Goal: Find specific page/section: Find specific page/section

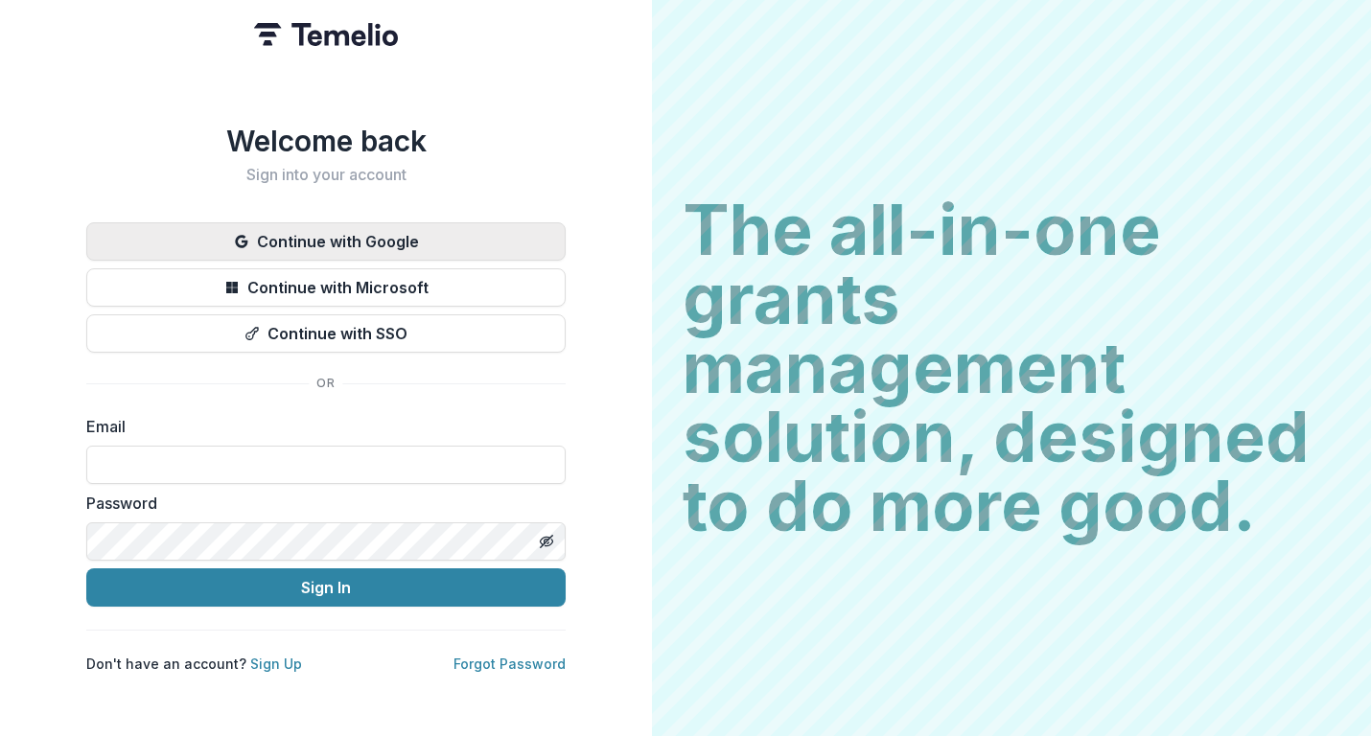
click at [491, 239] on button "Continue with Google" at bounding box center [325, 241] width 479 height 38
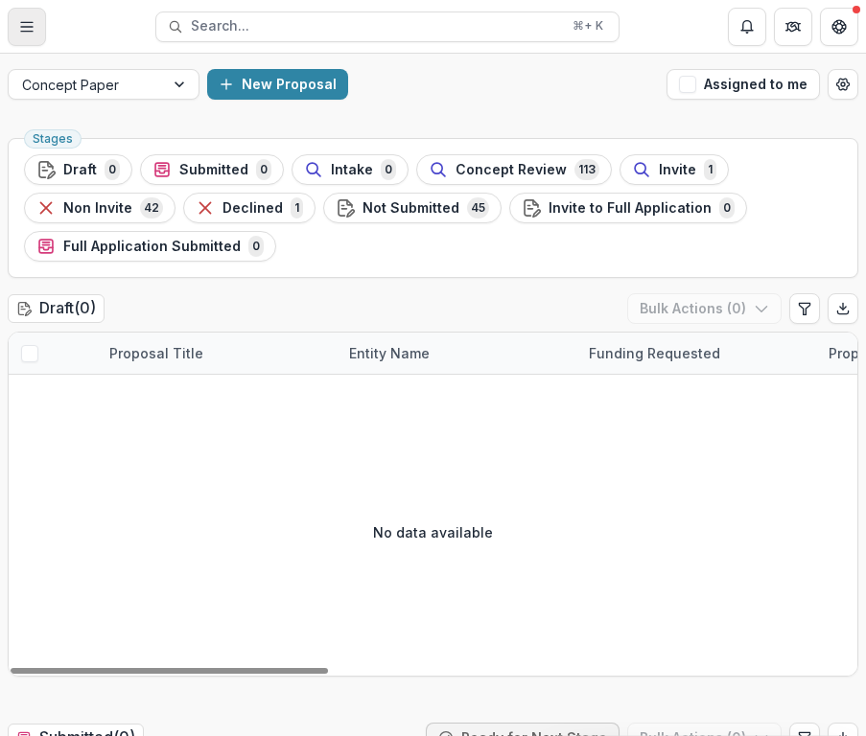
click at [31, 32] on icon "Toggle Menu" at bounding box center [26, 26] width 15 height 15
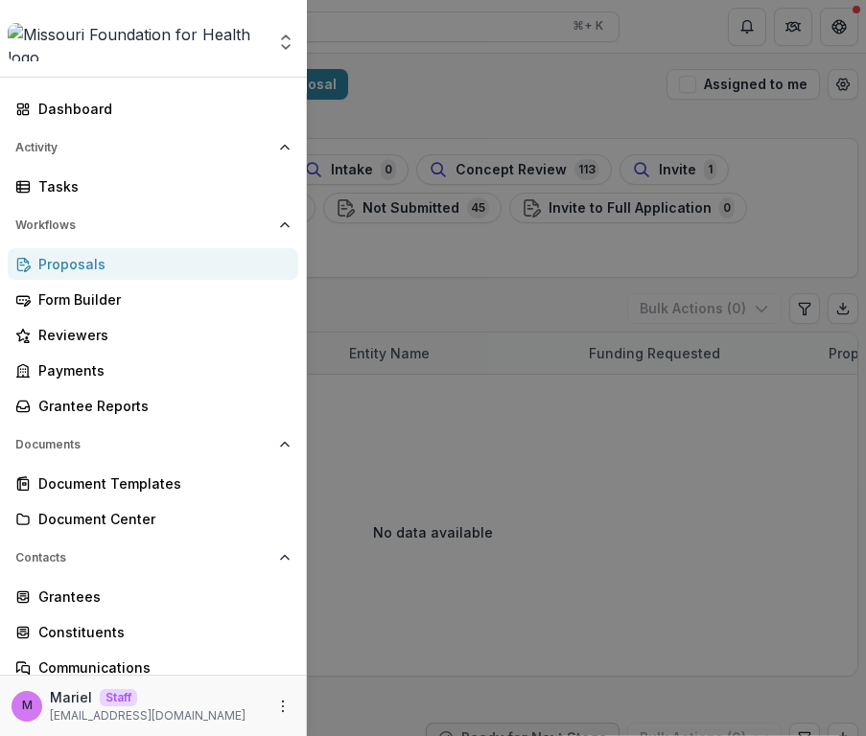
click at [436, 97] on div "Aggregate Analysis Foundations Ruthwick Foundation Team Settings Admin Settings…" at bounding box center [433, 368] width 866 height 736
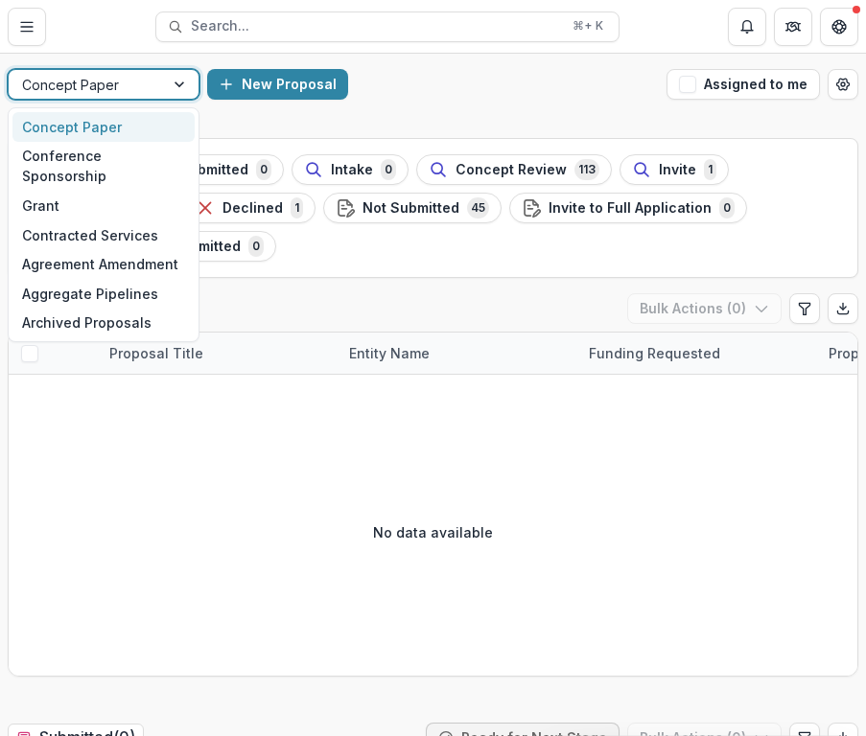
click at [163, 86] on div "Concept Paper" at bounding box center [86, 85] width 155 height 28
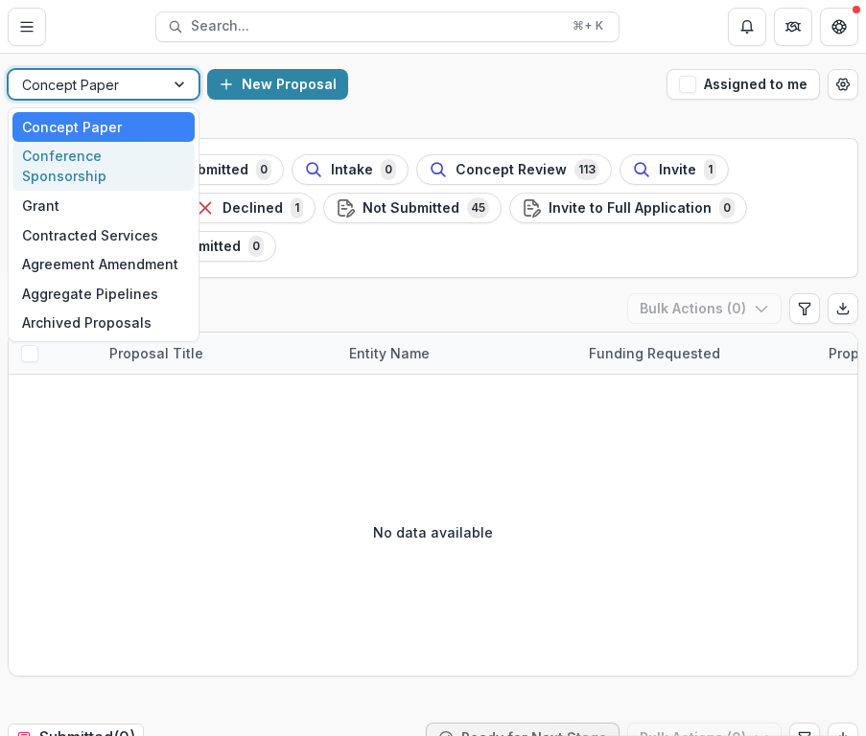
click at [94, 161] on div "Conference Sponsorship" at bounding box center [103, 167] width 182 height 50
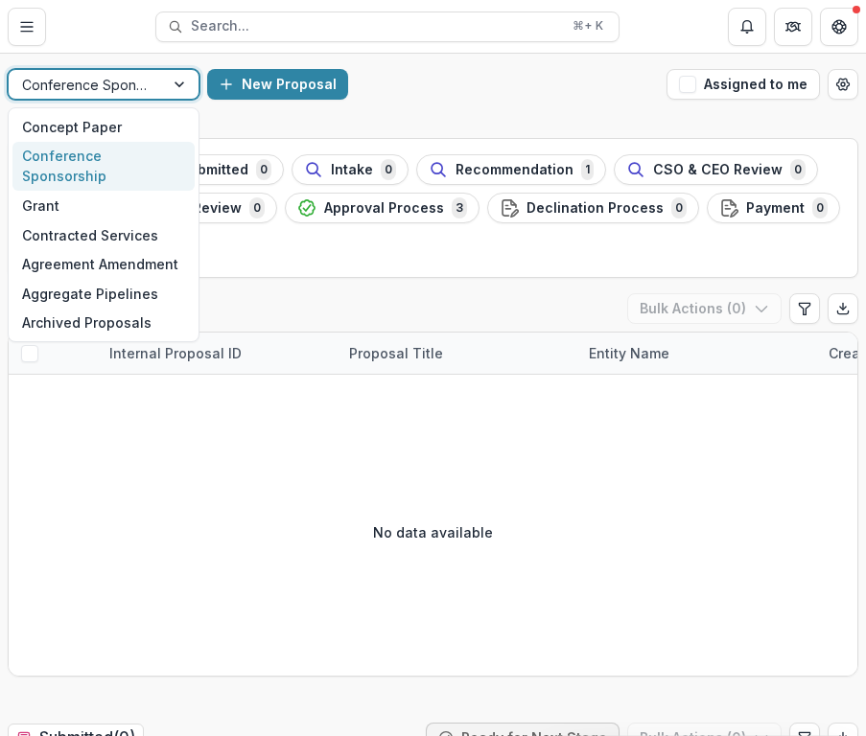
click at [174, 88] on div at bounding box center [181, 84] width 35 height 29
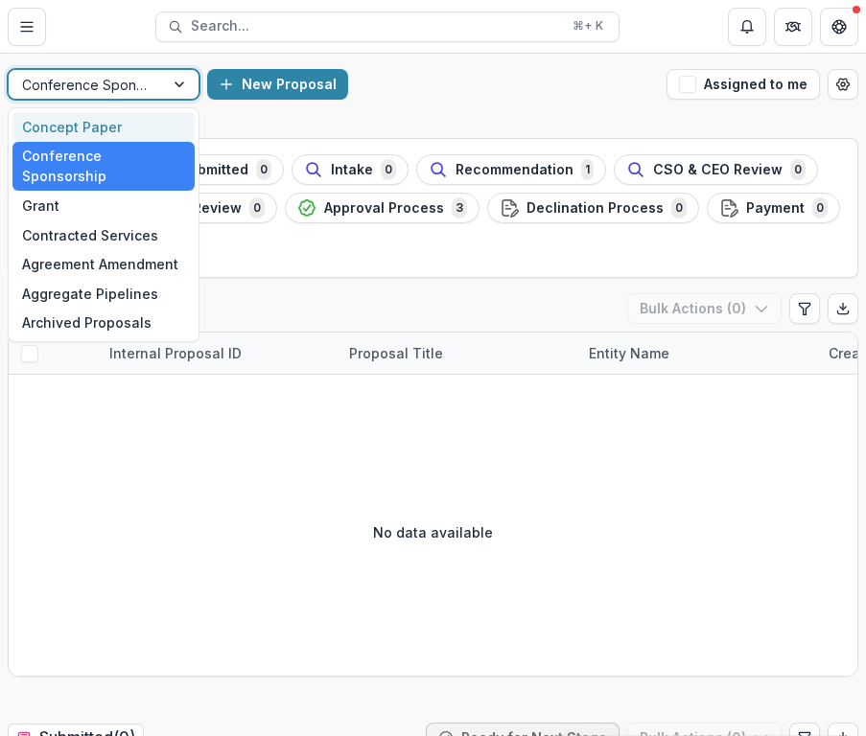
click at [130, 123] on div "Concept Paper" at bounding box center [103, 127] width 182 height 30
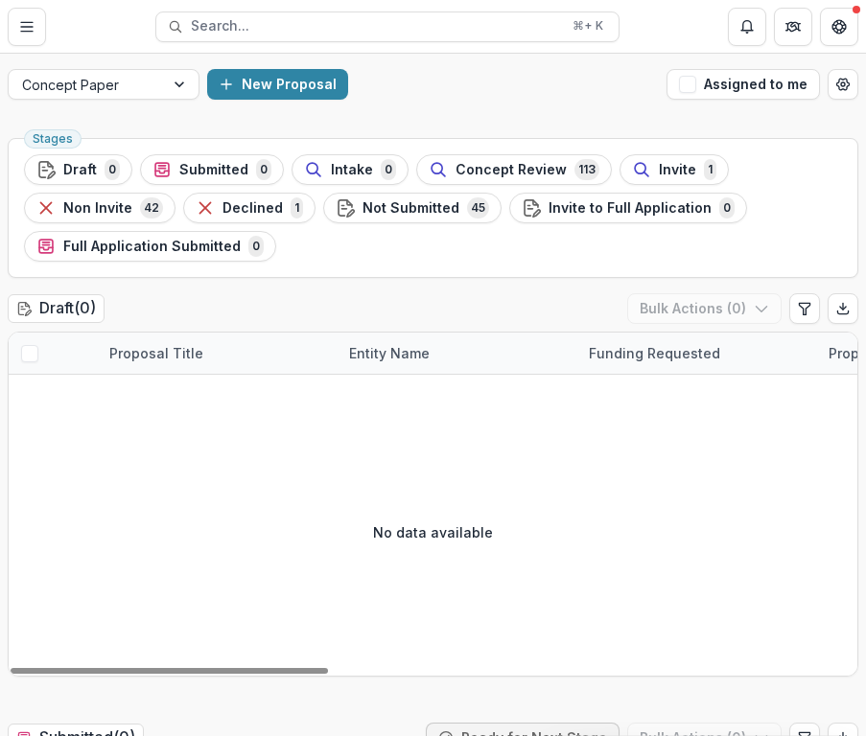
click at [75, 310] on h2 "Draft ( 0 )" at bounding box center [56, 308] width 97 height 28
click at [137, 308] on div "Draft ( 0 ) Bulk Actions ( 0 )" at bounding box center [433, 312] width 850 height 38
